Goal: Task Accomplishment & Management: Manage account settings

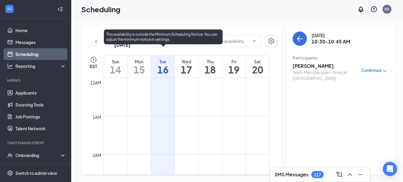
scroll to position [334, 0]
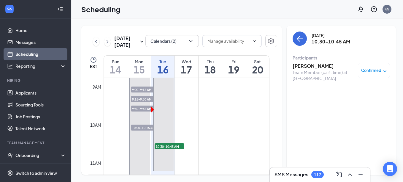
click at [143, 66] on h1 "15" at bounding box center [138, 69] width 23 height 10
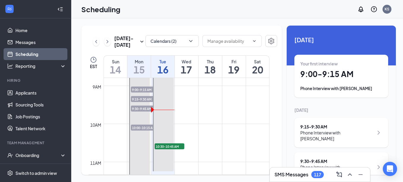
click at [322, 72] on h1 "9:00 - 9:15 AM" at bounding box center [341, 74] width 82 height 10
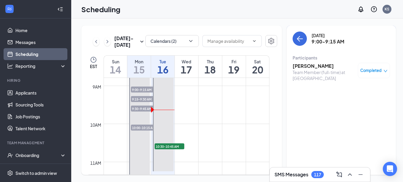
click at [305, 70] on div "Team Member (full-time) at [GEOGRAPHIC_DATA]" at bounding box center [324, 75] width 62 height 12
click at [306, 66] on h3 "[PERSON_NAME]" at bounding box center [324, 66] width 62 height 7
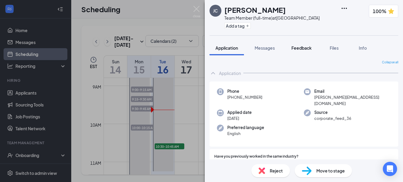
click at [305, 46] on span "Feedback" at bounding box center [302, 47] width 20 height 5
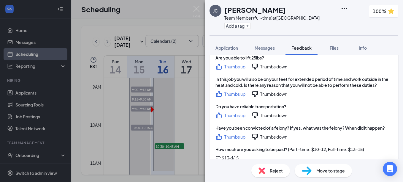
scroll to position [407, 0]
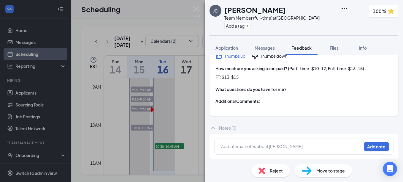
click at [301, 142] on div "Add internal notes about [PERSON_NAME] Add note" at bounding box center [303, 146] width 179 height 16
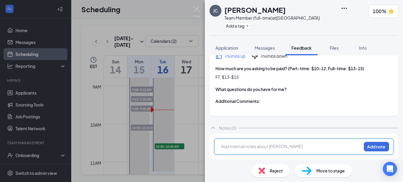
click at [299, 144] on div at bounding box center [291, 146] width 140 height 6
click at [227, 145] on div at bounding box center [291, 146] width 140 height 6
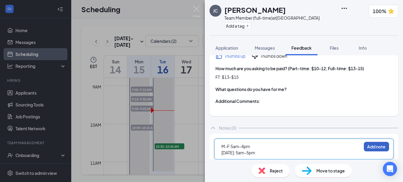
click at [369, 148] on button "Add note" at bounding box center [376, 147] width 25 height 10
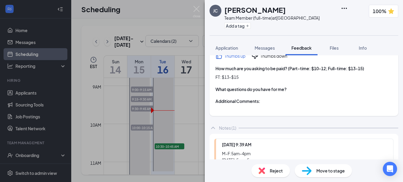
click at [331, 171] on span "Move to stage" at bounding box center [330, 170] width 29 height 7
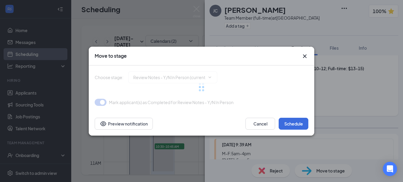
type input "In-Person Interview (next stage)"
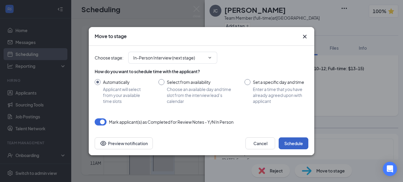
click at [300, 140] on button "Schedule" at bounding box center [294, 143] width 30 height 12
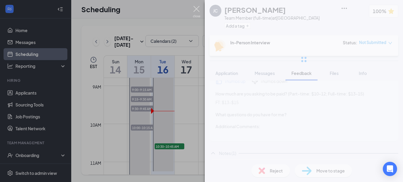
click at [196, 8] on img at bounding box center [196, 12] width 7 height 12
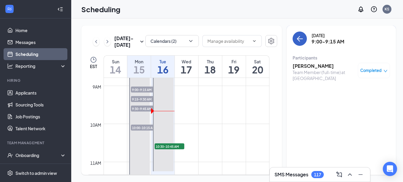
click at [297, 38] on icon "ArrowLeft" at bounding box center [299, 38] width 7 height 7
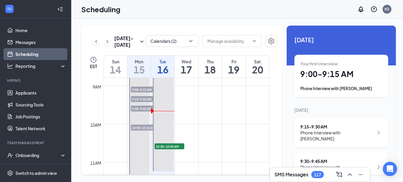
click at [354, 123] on div "9:15 - 9:30 AM Phone Interview with [PERSON_NAME]" at bounding box center [342, 133] width 94 height 30
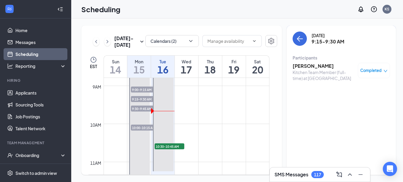
click at [312, 67] on h3 "[PERSON_NAME]" at bounding box center [324, 66] width 62 height 7
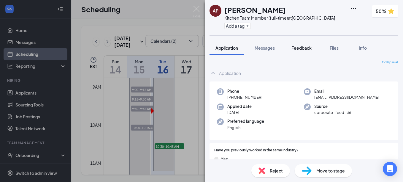
click at [303, 48] on span "Feedback" at bounding box center [302, 47] width 20 height 5
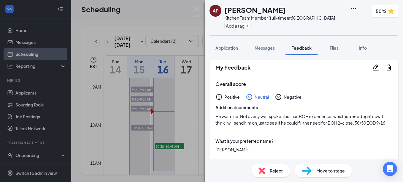
click at [270, 170] on span "Reject" at bounding box center [276, 170] width 13 height 7
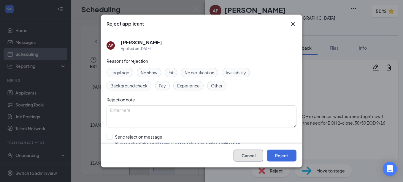
click at [249, 155] on button "Cancel" at bounding box center [249, 155] width 30 height 12
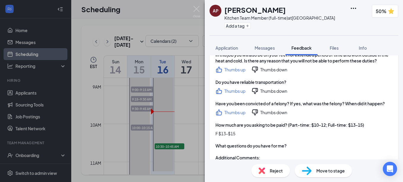
scroll to position [414, 0]
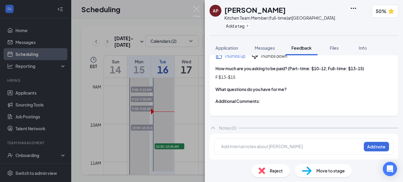
click at [296, 145] on div at bounding box center [291, 146] width 140 height 6
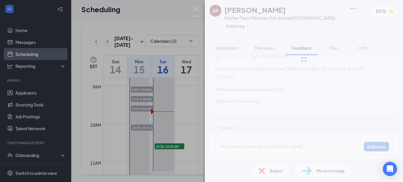
click at [266, 145] on div at bounding box center [291, 146] width 140 height 6
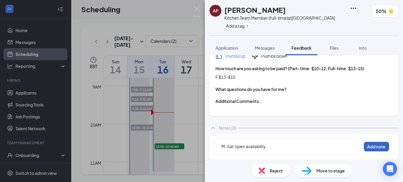
click at [373, 143] on button "Add note" at bounding box center [376, 147] width 25 height 10
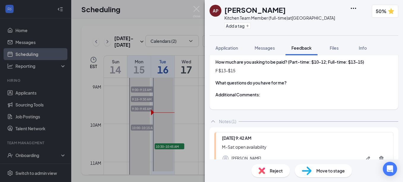
click at [335, 172] on span "Move to stage" at bounding box center [330, 170] width 29 height 7
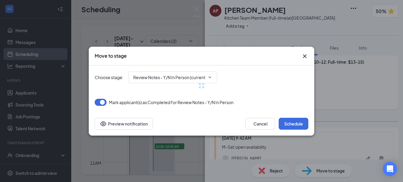
type input "In-Person Interview (next stage)"
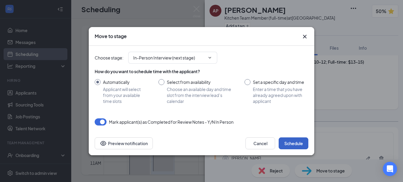
click at [298, 141] on button "Schedule" at bounding box center [294, 143] width 30 height 12
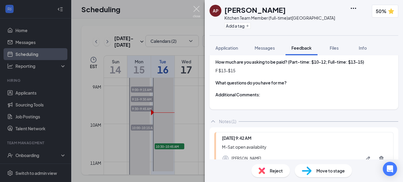
click at [194, 6] on img at bounding box center [196, 12] width 7 height 12
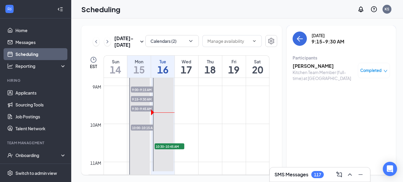
click at [309, 65] on h3 "[PERSON_NAME]" at bounding box center [324, 66] width 62 height 7
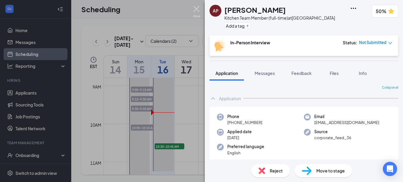
click at [196, 9] on img at bounding box center [196, 12] width 7 height 12
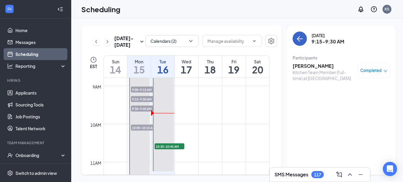
click at [297, 39] on icon "ArrowLeft" at bounding box center [300, 39] width 6 height 1
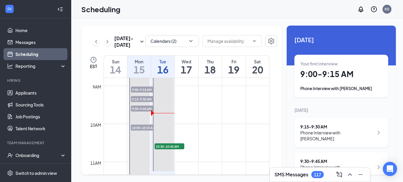
click at [351, 158] on div "9:30 - 9:45 AM" at bounding box center [336, 161] width 73 height 6
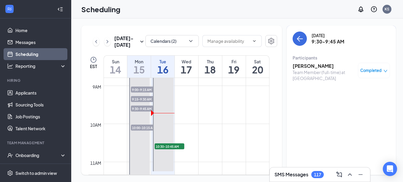
click at [313, 63] on h3 "[PERSON_NAME]" at bounding box center [324, 66] width 62 height 7
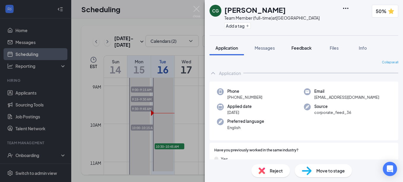
click at [300, 47] on span "Feedback" at bounding box center [302, 47] width 20 height 5
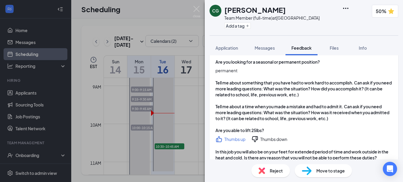
scroll to position [420, 0]
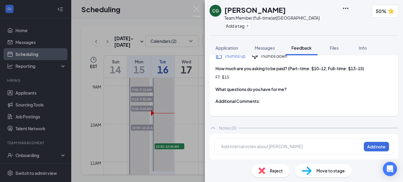
click at [292, 146] on div at bounding box center [291, 146] width 140 height 6
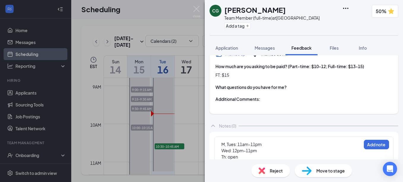
scroll to position [438, 0]
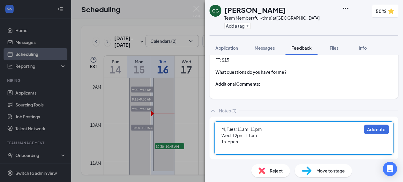
click at [310, 143] on div "Th: open" at bounding box center [291, 141] width 140 height 6
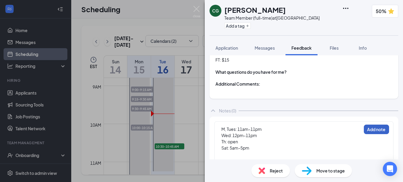
click at [375, 130] on button "Add note" at bounding box center [376, 129] width 25 height 10
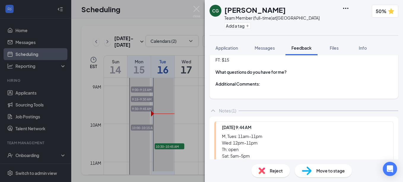
click at [343, 168] on span "Move to stage" at bounding box center [330, 170] width 29 height 7
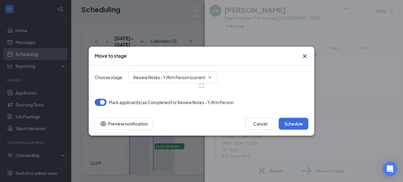
type input "In-Person Interview (next stage)"
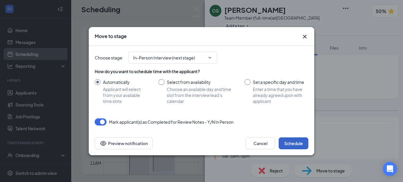
click at [299, 143] on button "Schedule" at bounding box center [294, 143] width 30 height 12
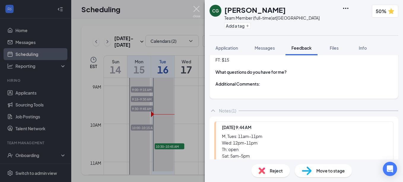
click at [198, 13] on img at bounding box center [196, 12] width 7 height 12
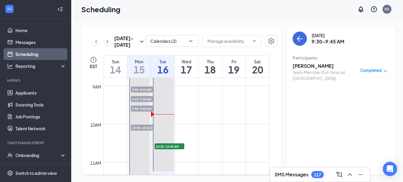
click at [311, 67] on h3 "[PERSON_NAME]" at bounding box center [324, 66] width 62 height 7
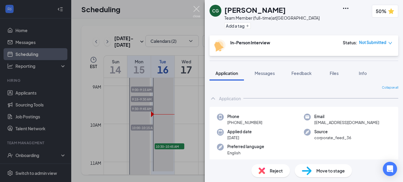
click at [197, 7] on img at bounding box center [196, 12] width 7 height 12
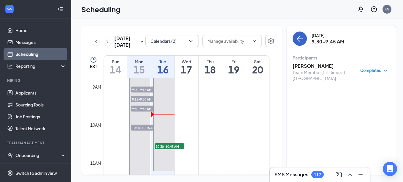
click at [296, 41] on icon "ArrowLeft" at bounding box center [299, 38] width 7 height 7
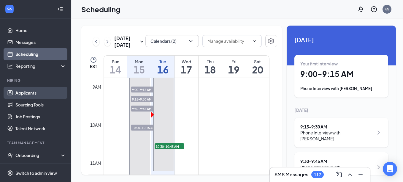
click at [38, 90] on link "Applicants" at bounding box center [40, 93] width 51 height 12
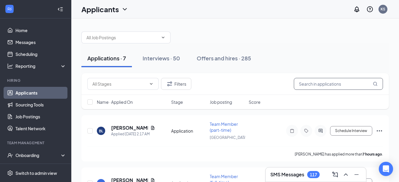
click at [313, 84] on input "text" at bounding box center [338, 84] width 89 height 12
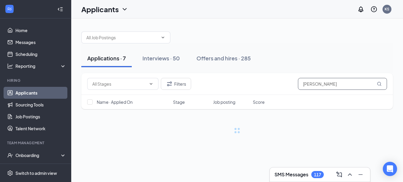
type input "[PERSON_NAME]"
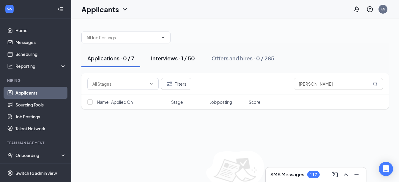
click at [181, 54] on div "Interviews · 1 / 50" at bounding box center [173, 57] width 44 height 7
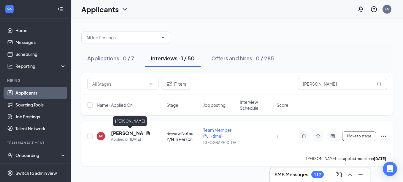
click at [122, 132] on h5 "[PERSON_NAME]" at bounding box center [127, 133] width 32 height 7
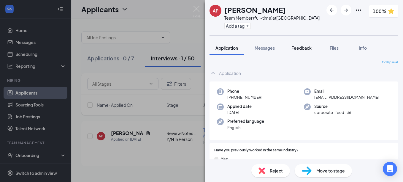
click at [307, 48] on span "Feedback" at bounding box center [302, 47] width 20 height 5
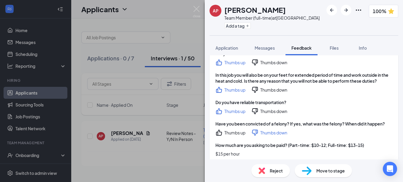
scroll to position [476, 0]
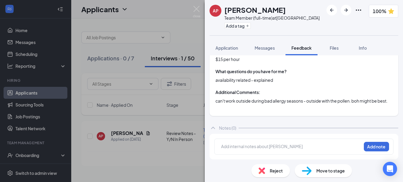
click at [301, 145] on div at bounding box center [291, 146] width 140 height 6
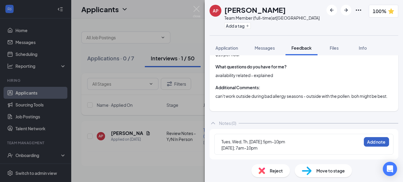
click at [370, 142] on button "Add note" at bounding box center [376, 142] width 25 height 10
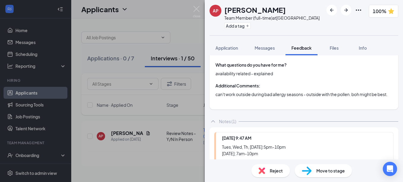
scroll to position [530, 0]
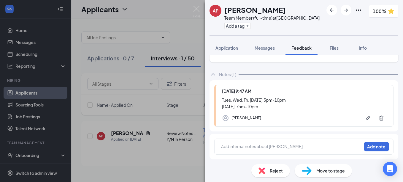
click at [324, 167] on div "Move to stage" at bounding box center [323, 170] width 57 height 13
type input "In-Person Interview (next stage)"
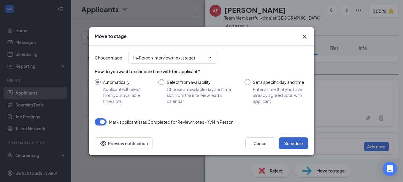
click at [290, 141] on button "Schedule" at bounding box center [294, 143] width 30 height 12
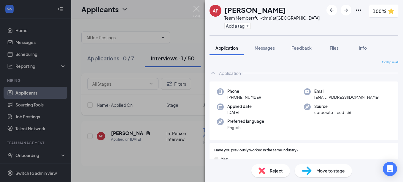
click at [195, 8] on img at bounding box center [196, 12] width 7 height 12
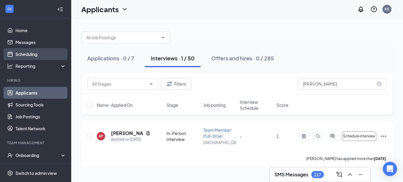
click at [34, 50] on link "Scheduling" at bounding box center [40, 54] width 51 height 12
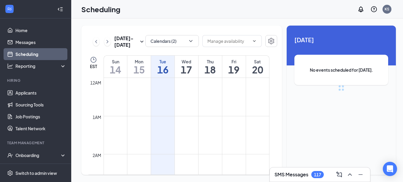
scroll to position [292, 0]
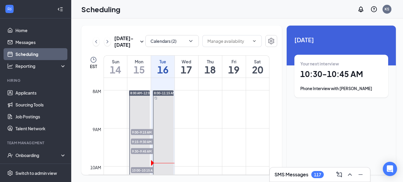
click at [167, 65] on h1 "16" at bounding box center [162, 69] width 23 height 10
click at [340, 71] on h1 "10:30 - 10:45 AM" at bounding box center [341, 74] width 82 height 10
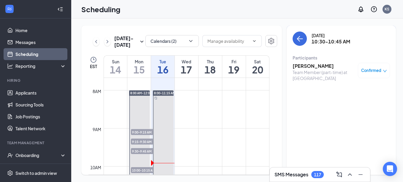
click at [323, 67] on h3 "[PERSON_NAME]" at bounding box center [324, 66] width 62 height 7
